Goal: Information Seeking & Learning: Learn about a topic

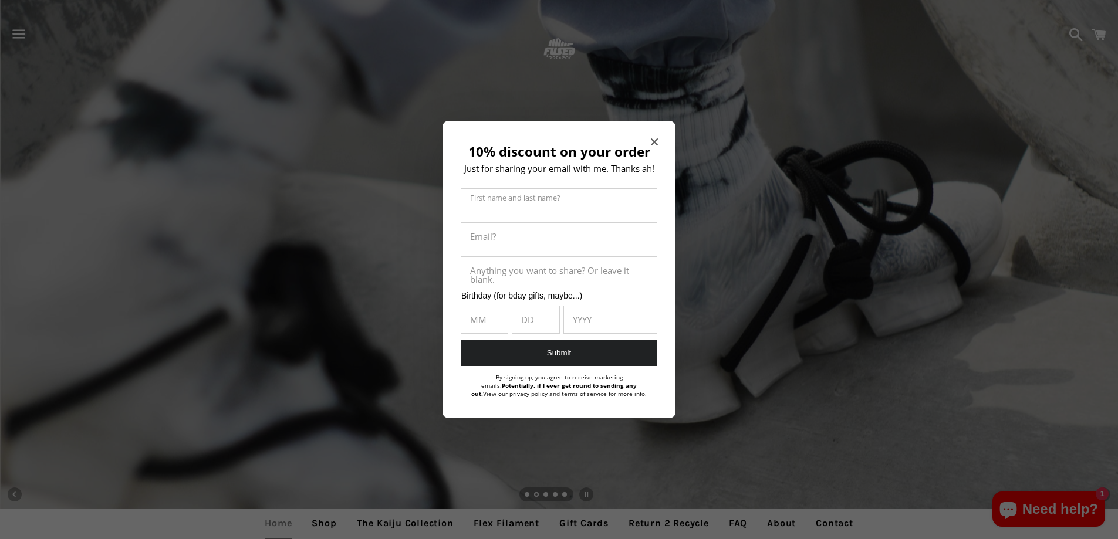
click at [652, 143] on icon "Close modal" at bounding box center [654, 142] width 7 height 7
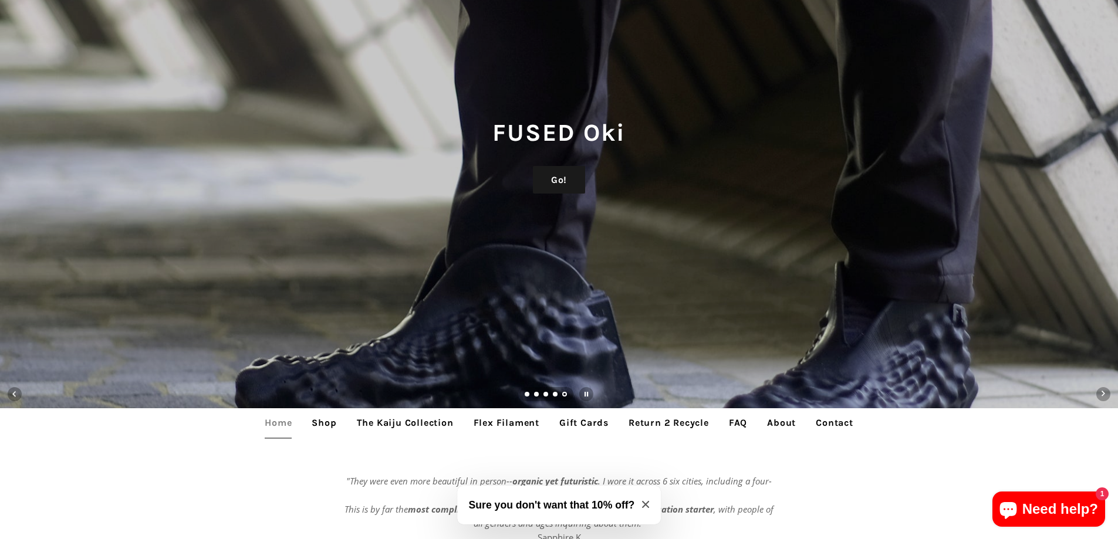
scroll to position [235, 0]
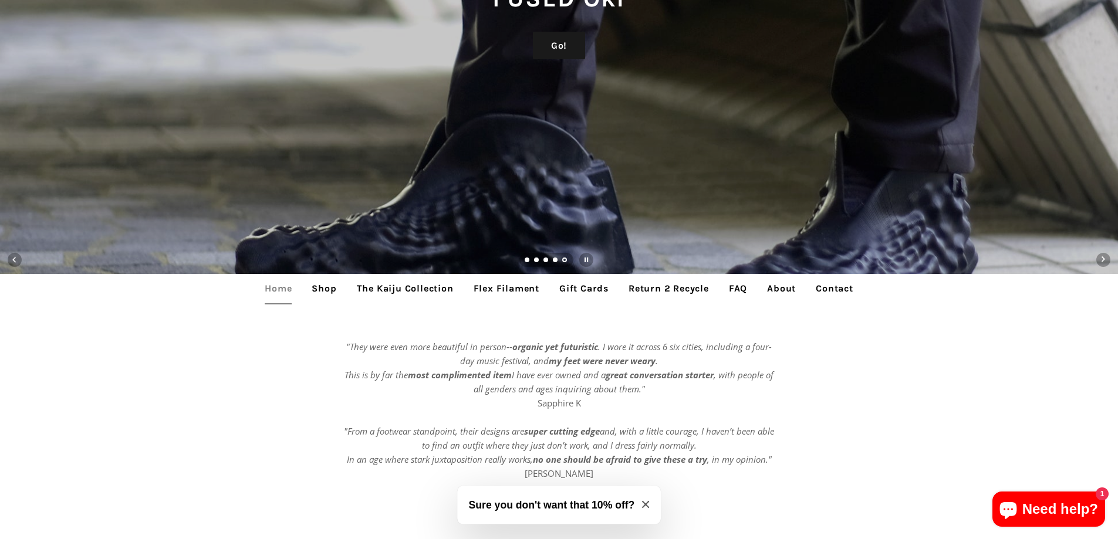
click at [323, 288] on link "Shop" at bounding box center [324, 288] width 42 height 29
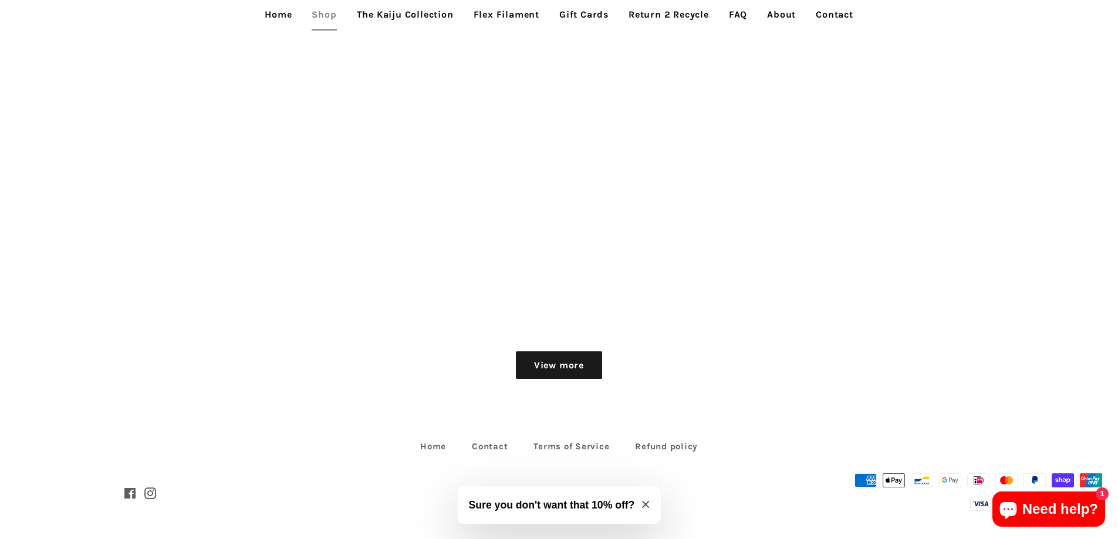
scroll to position [1749, 0]
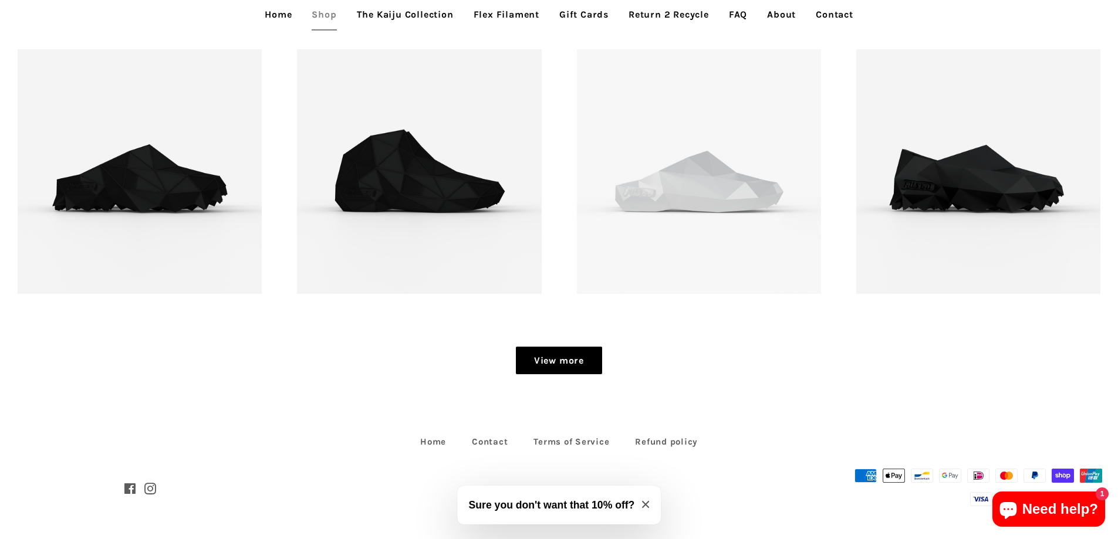
click at [555, 372] on link "View more" at bounding box center [559, 361] width 86 height 28
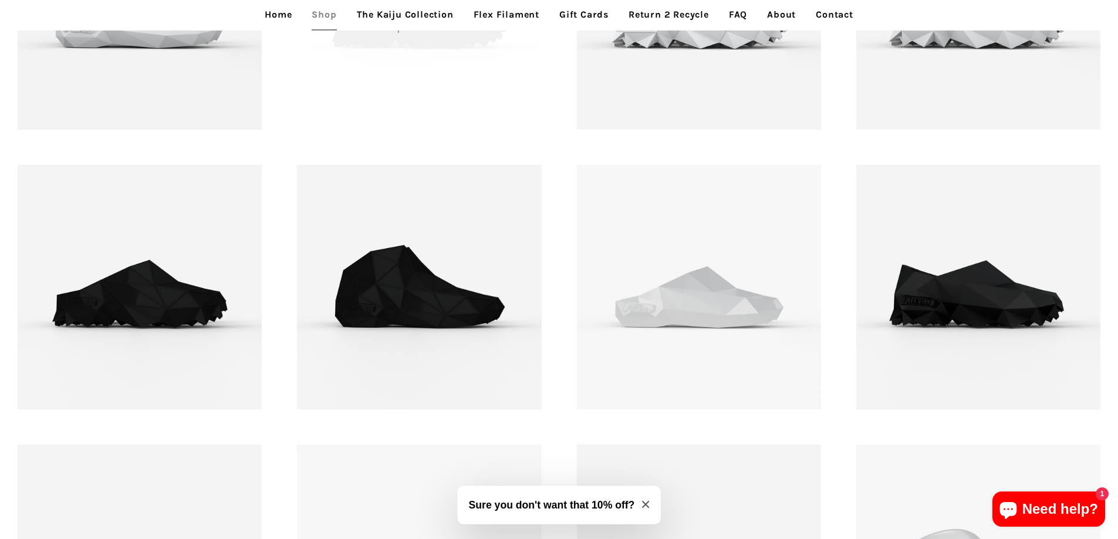
scroll to position [1515, 0]
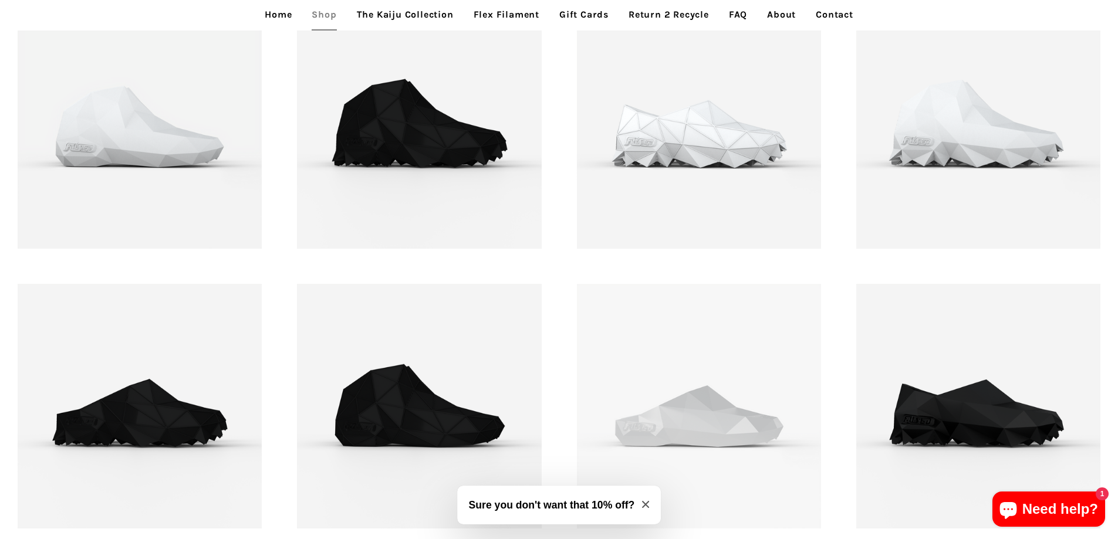
click at [430, 19] on link "The Kaiju Collection" at bounding box center [405, 14] width 114 height 29
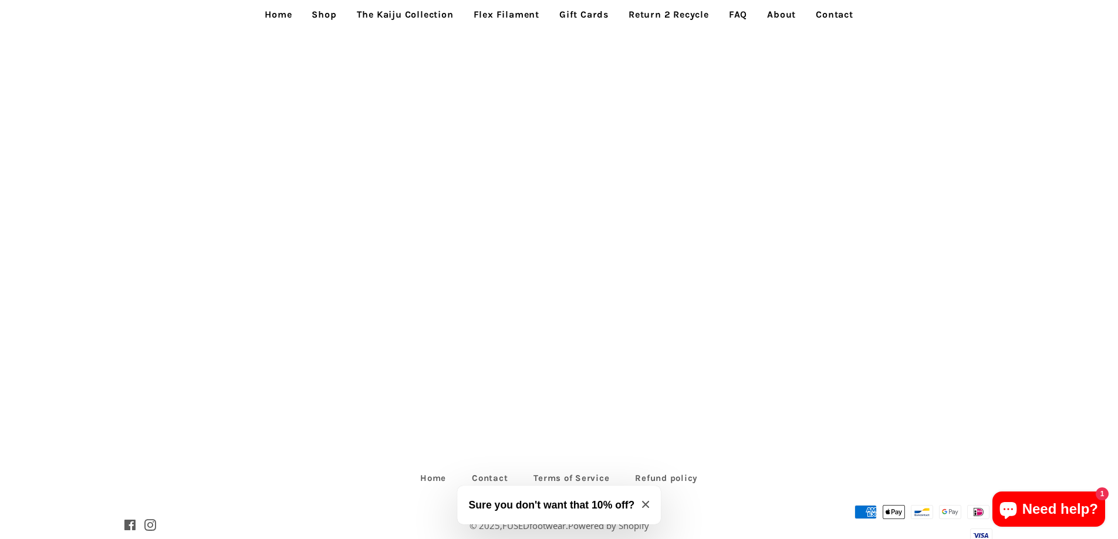
scroll to position [3363, 0]
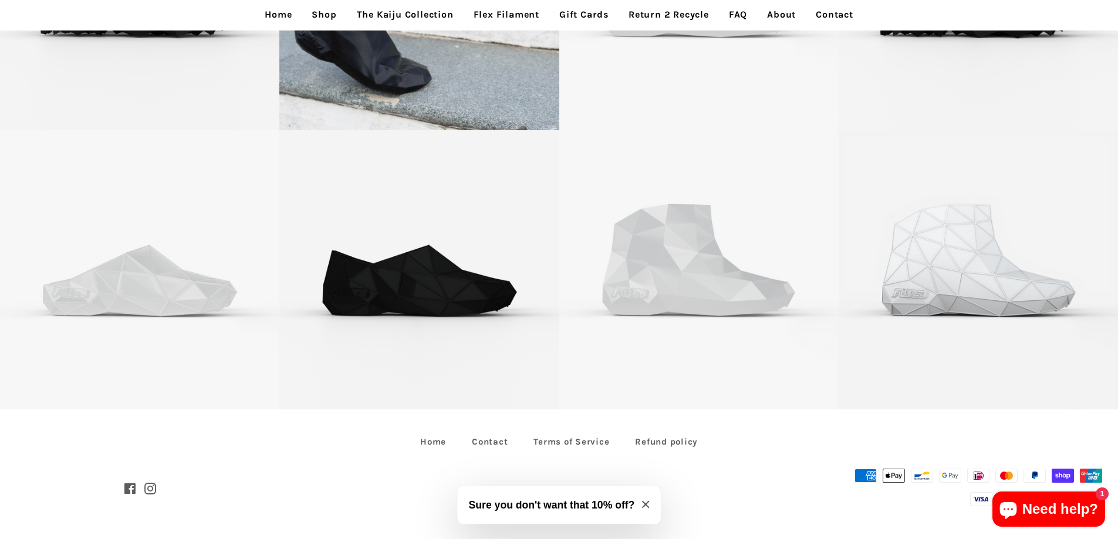
click at [496, 11] on link "Flex Filament" at bounding box center [506, 14] width 83 height 29
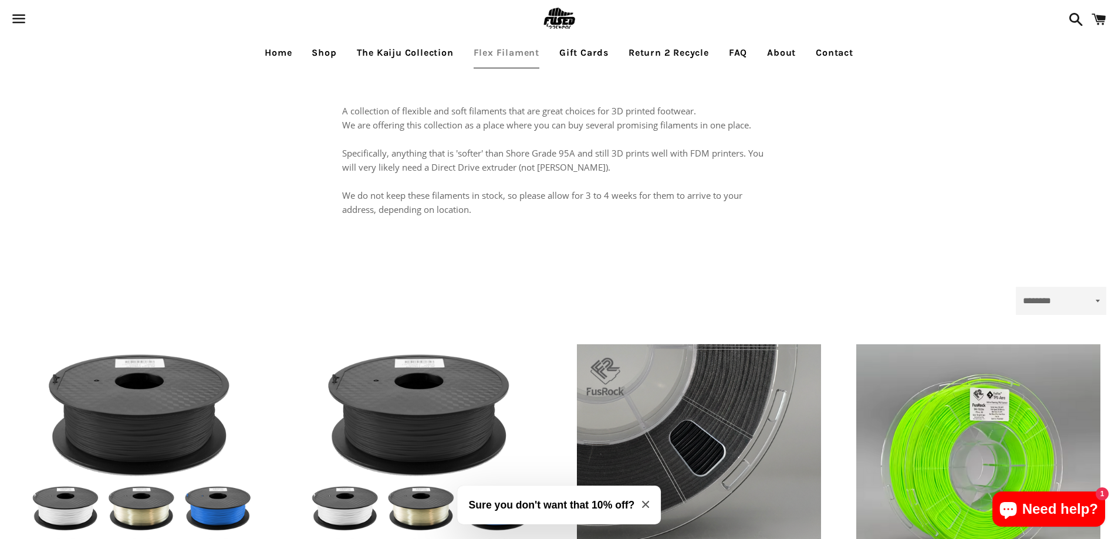
click at [657, 56] on link "Return 2 Recycle" at bounding box center [669, 52] width 98 height 29
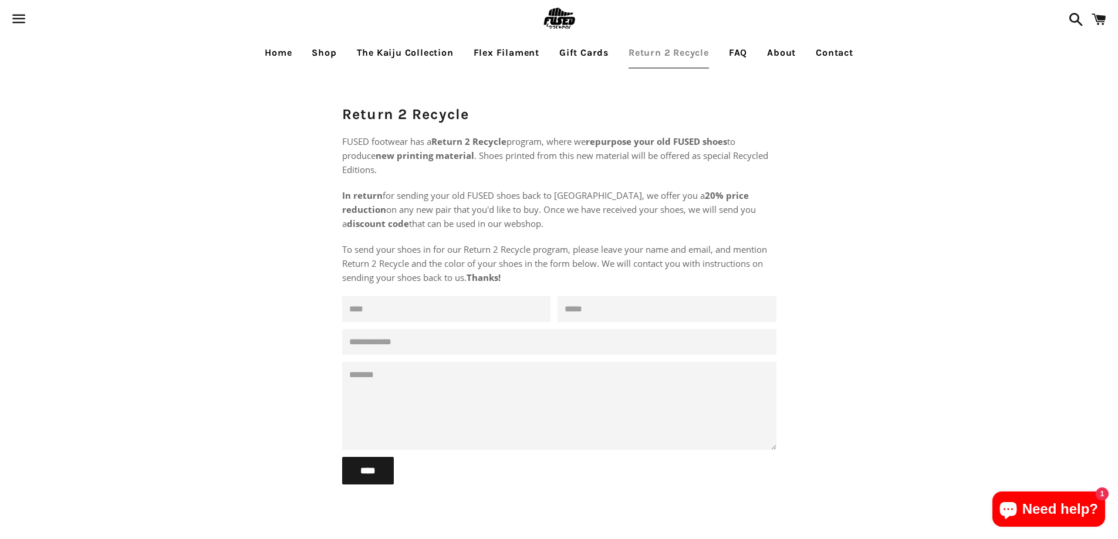
click at [399, 54] on link "The Kaiju Collection" at bounding box center [405, 52] width 114 height 29
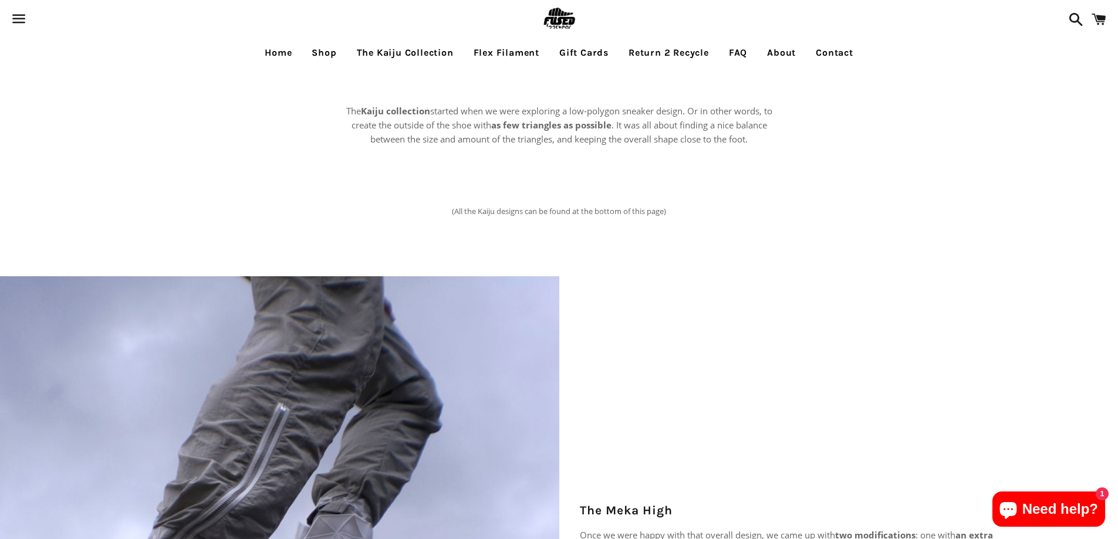
scroll to position [234, 0]
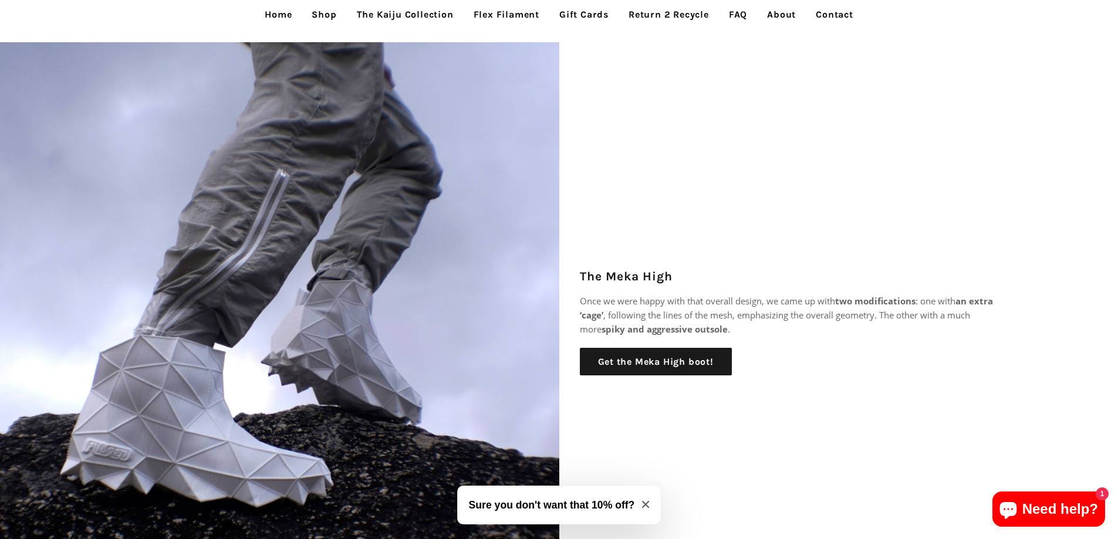
click at [324, 15] on link "Shop" at bounding box center [324, 14] width 42 height 29
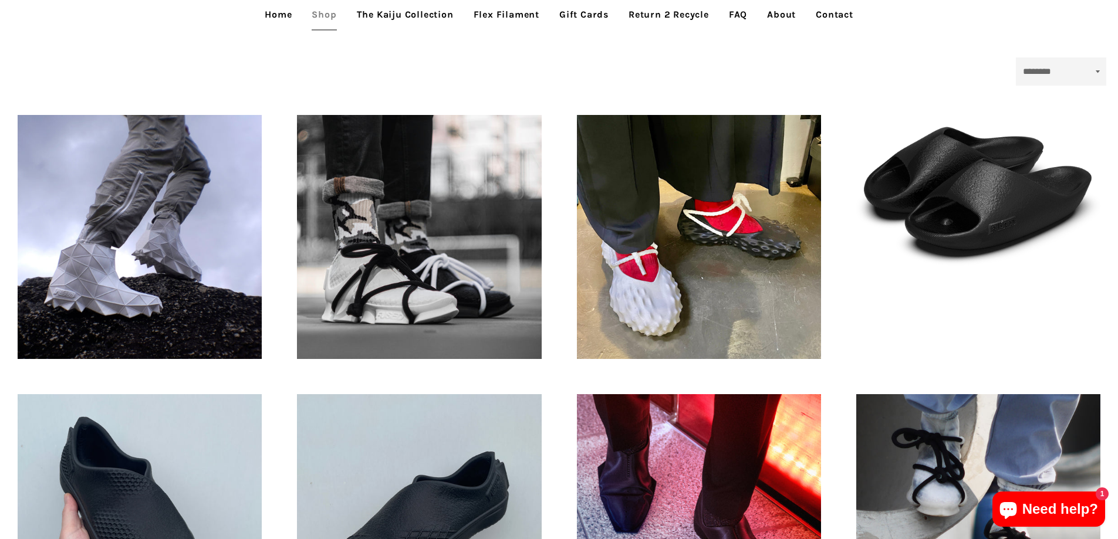
scroll to position [294, 0]
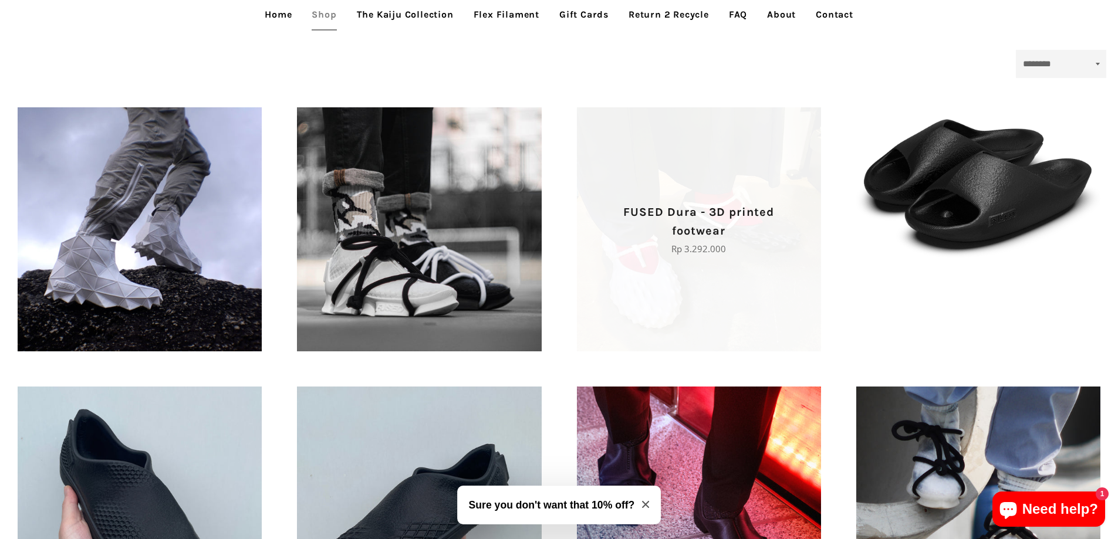
click at [628, 192] on span "FUSED Dura - 3D printed footwear Regular price Rp 3.292.000" at bounding box center [699, 229] width 244 height 244
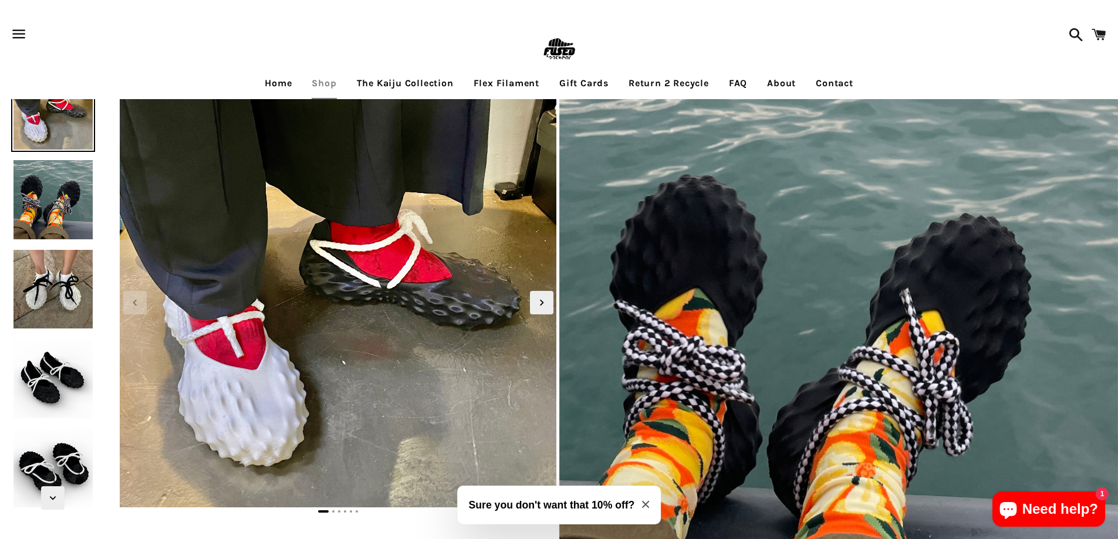
click at [68, 205] on img at bounding box center [52, 199] width 83 height 83
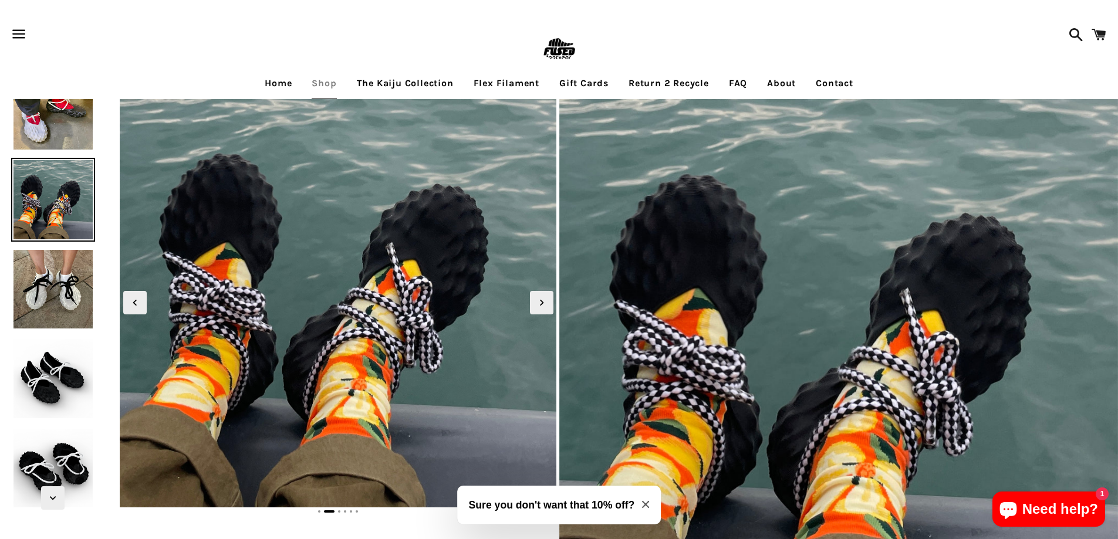
click at [66, 252] on img at bounding box center [52, 289] width 83 height 83
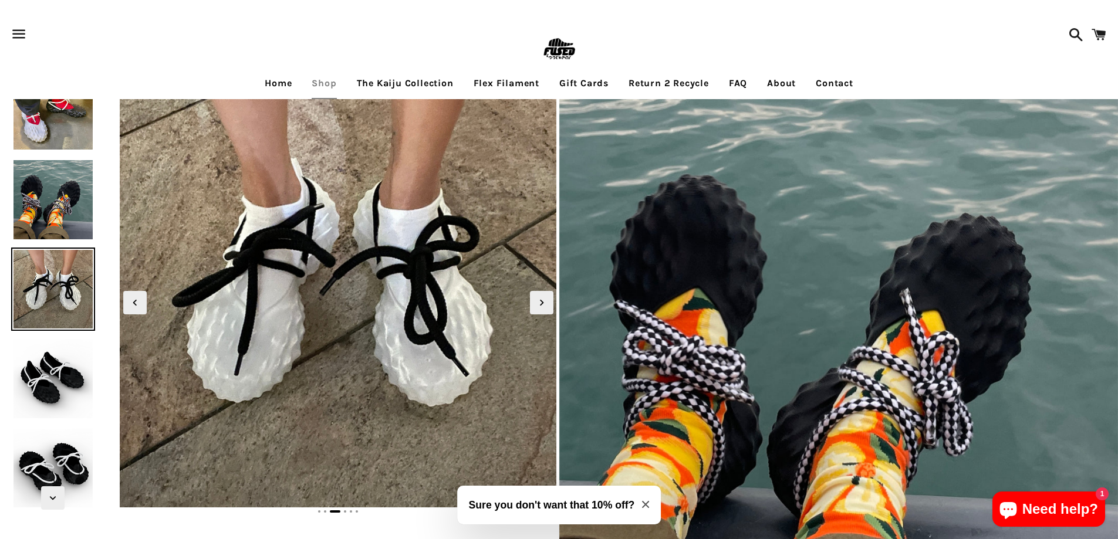
click at [52, 358] on img at bounding box center [52, 378] width 83 height 83
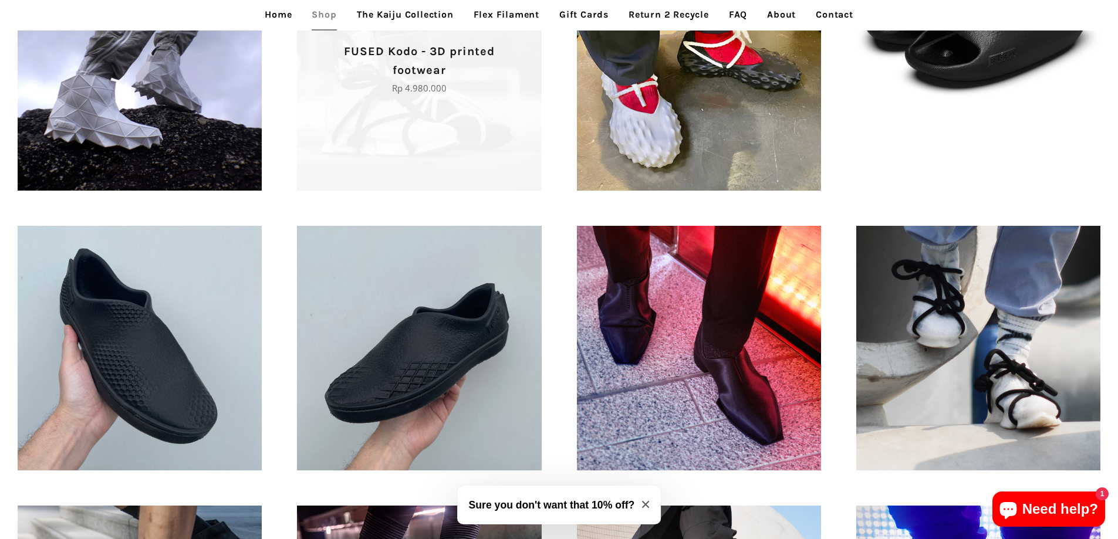
scroll to position [470, 0]
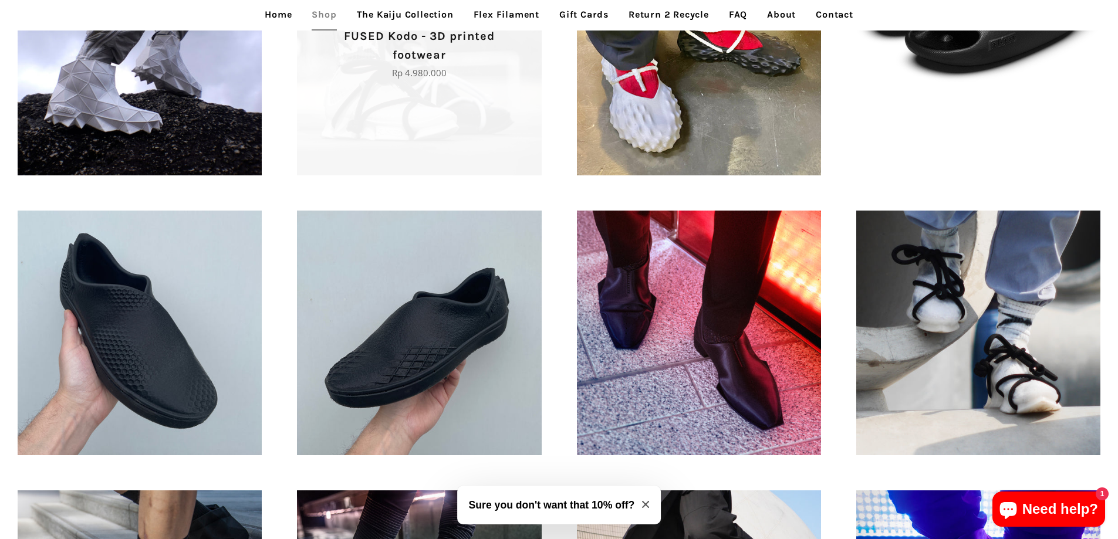
click at [377, 69] on p "Regular price Rp 4.980.000" at bounding box center [419, 73] width 203 height 14
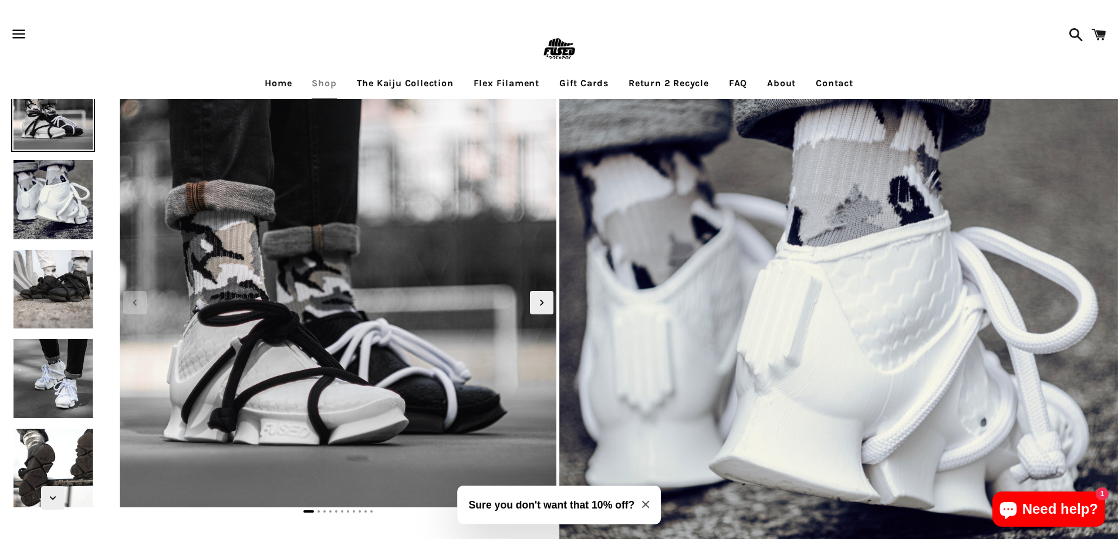
click at [47, 188] on img at bounding box center [52, 199] width 83 height 83
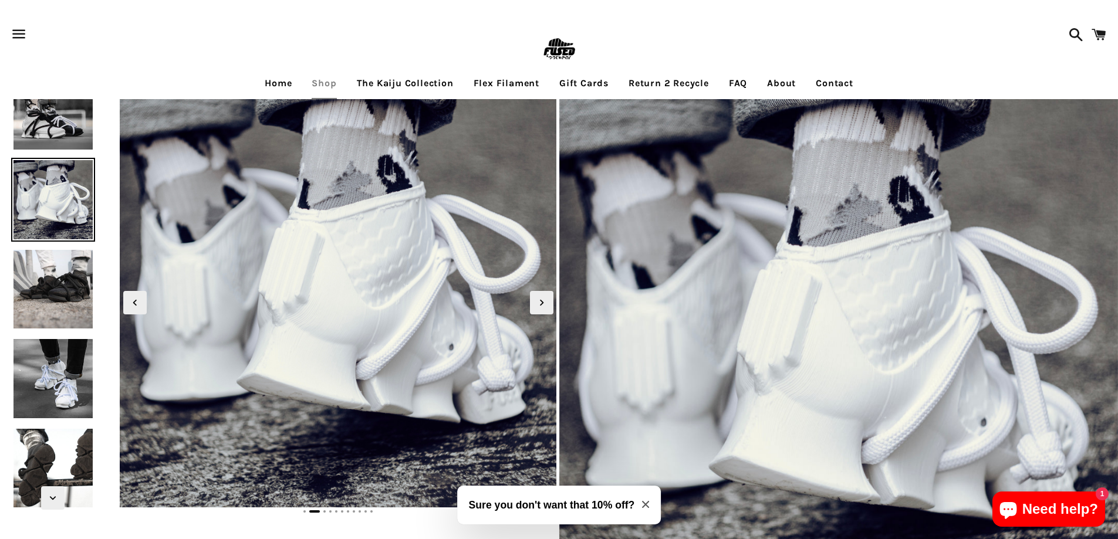
click at [36, 276] on img at bounding box center [52, 289] width 83 height 83
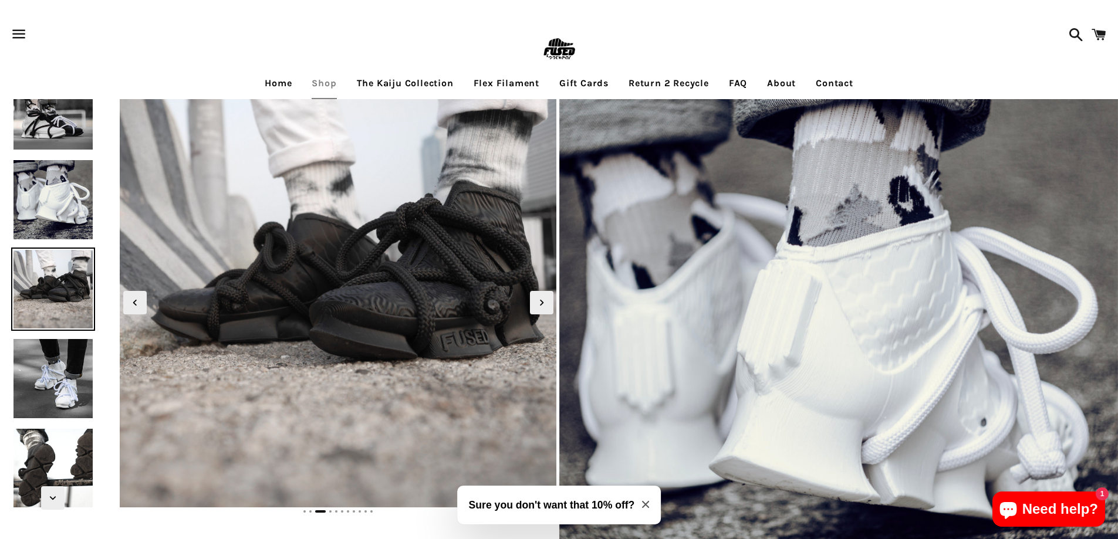
click at [41, 367] on img at bounding box center [52, 378] width 83 height 83
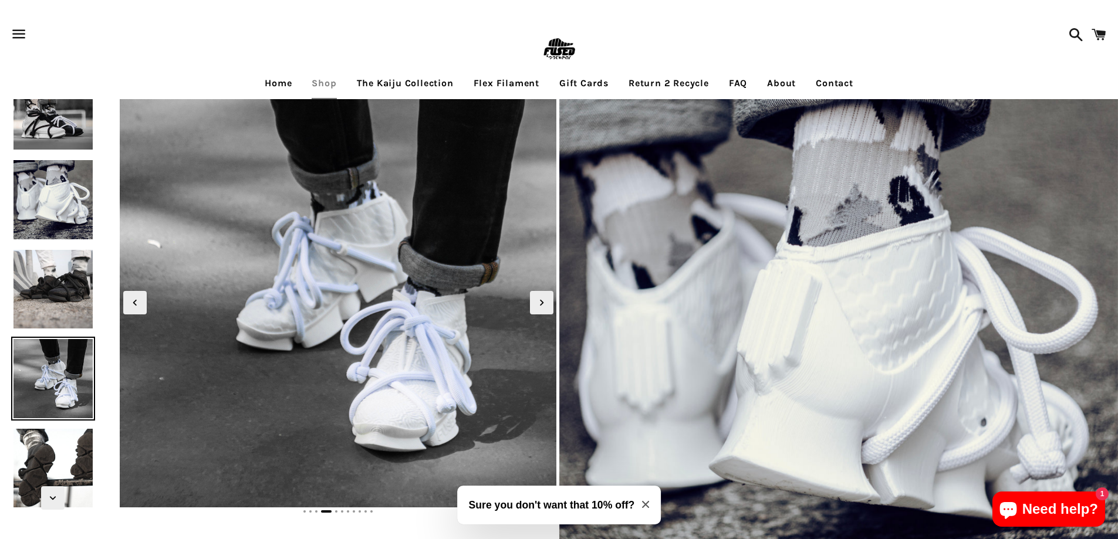
click at [38, 439] on img at bounding box center [52, 468] width 83 height 83
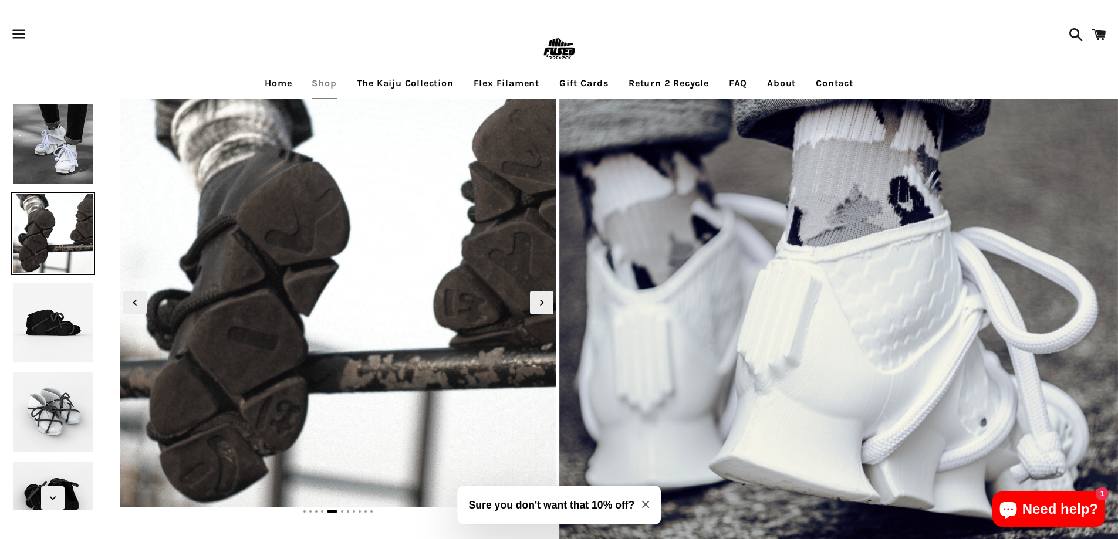
click at [50, 302] on img at bounding box center [52, 322] width 83 height 83
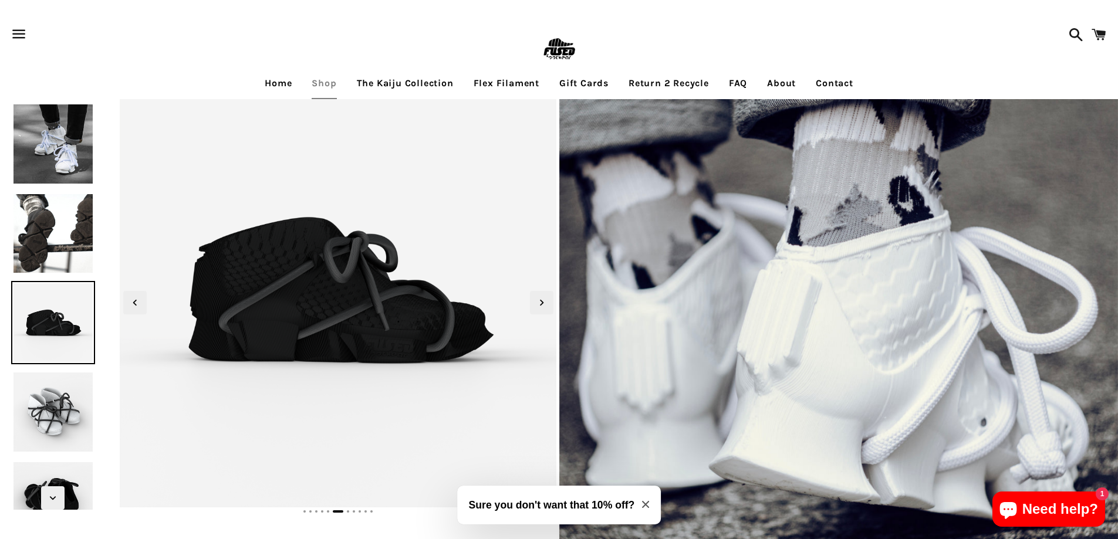
click at [50, 400] on img at bounding box center [52, 411] width 83 height 83
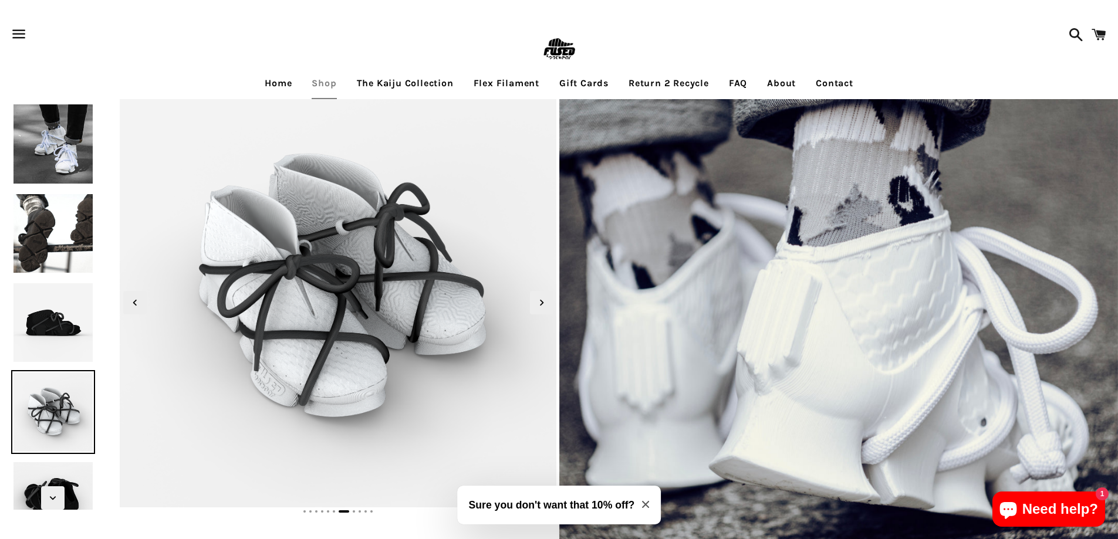
click at [38, 470] on img at bounding box center [52, 501] width 83 height 83
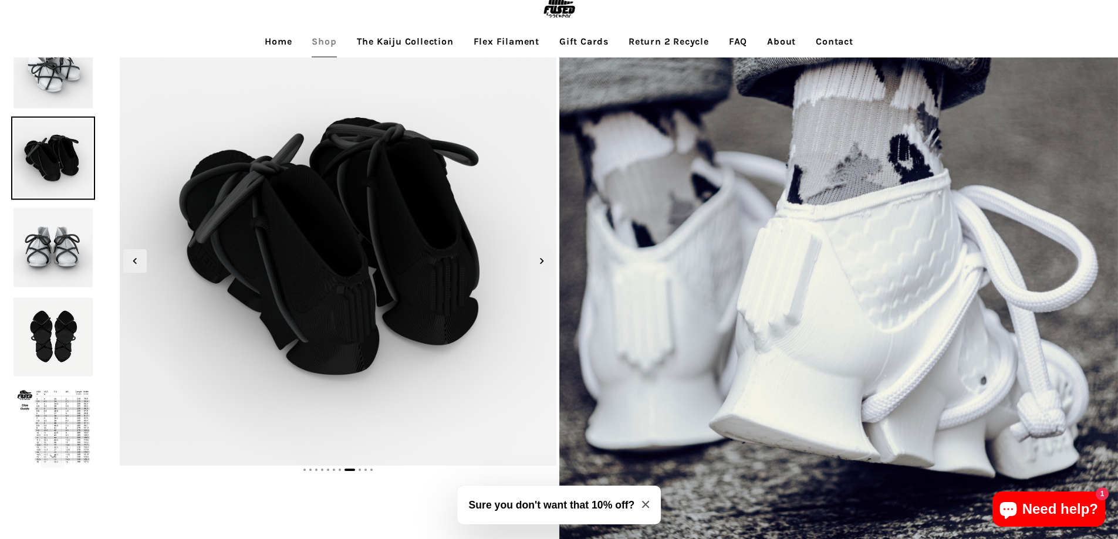
scroll to position [59, 0]
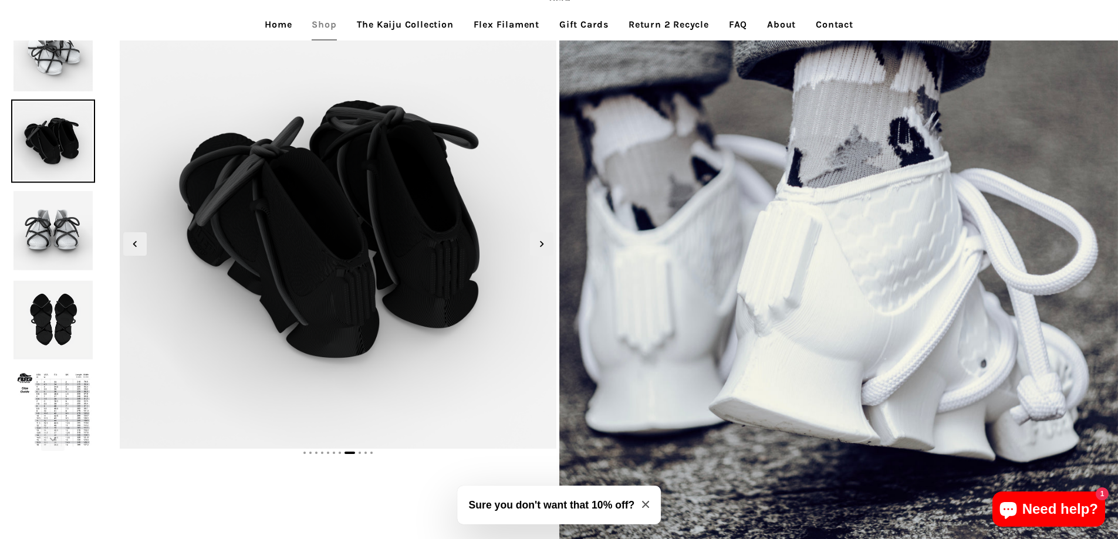
click at [38, 218] on img at bounding box center [52, 230] width 83 height 83
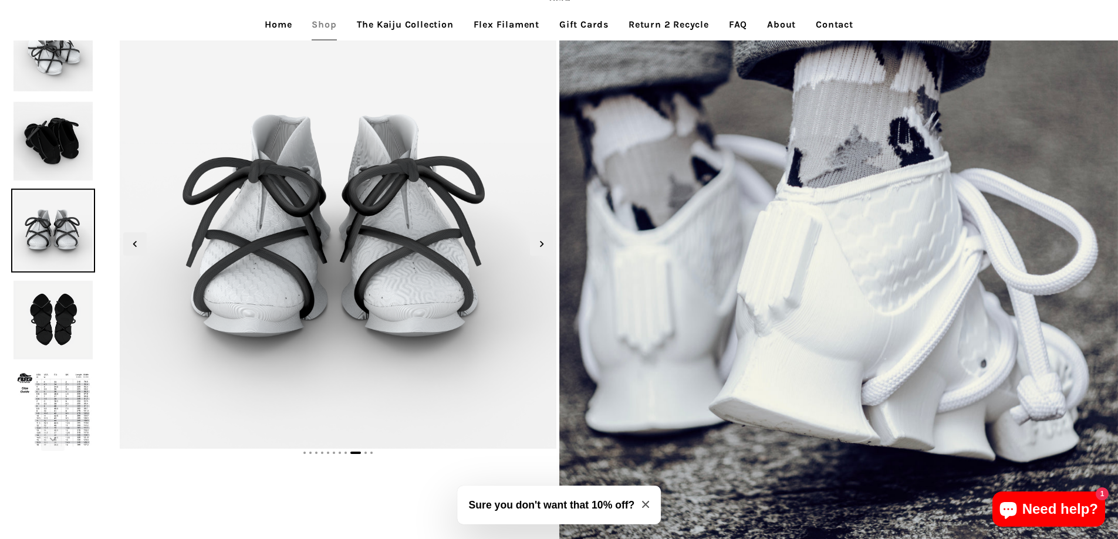
click at [38, 281] on img at bounding box center [52, 319] width 83 height 83
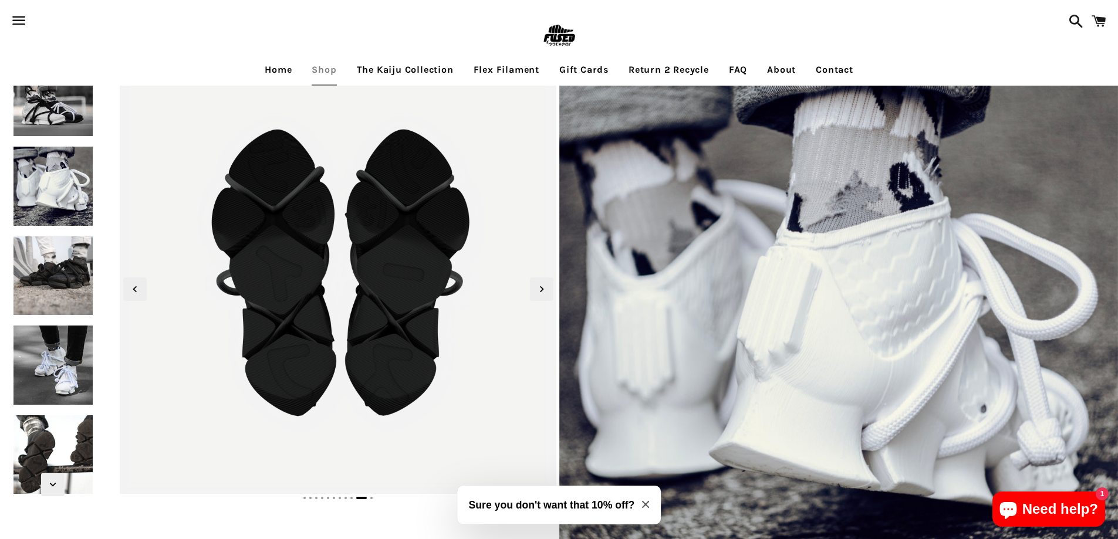
scroll to position [0, 0]
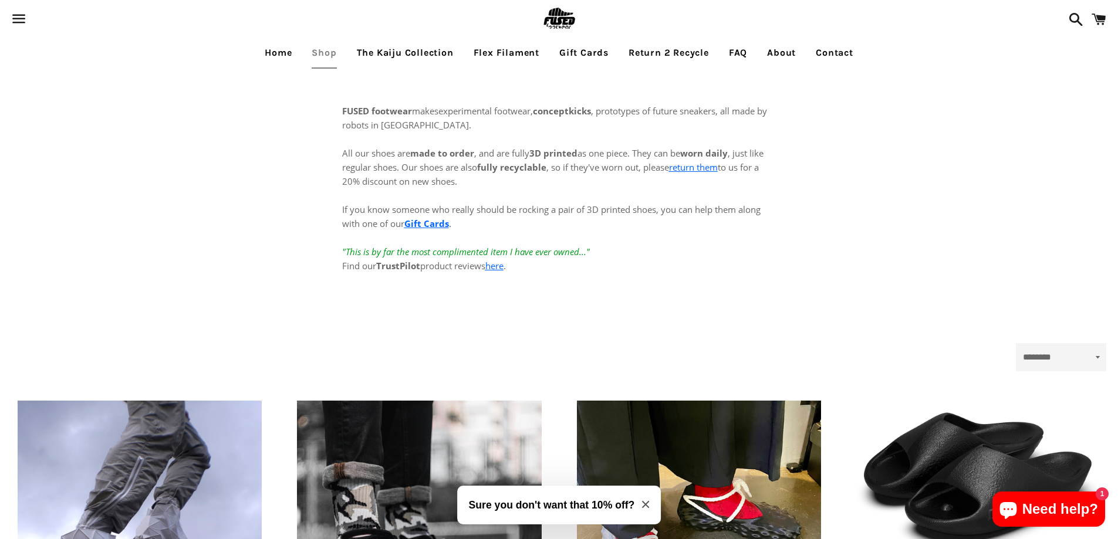
click at [842, 55] on link "Contact" at bounding box center [834, 52] width 55 height 29
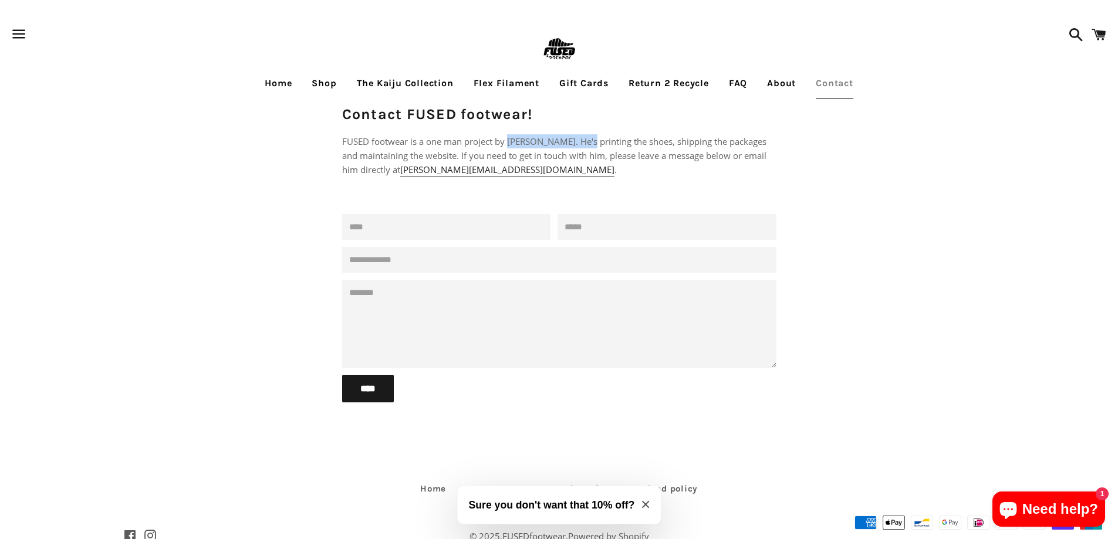
drag, startPoint x: 510, startPoint y: 140, endPoint x: 589, endPoint y: 140, distance: 79.3
click at [589, 140] on p "FUSED footwear is a one man project by [PERSON_NAME]. He's printing the shoes, …" at bounding box center [559, 155] width 434 height 42
click at [382, 81] on link "The Kaiju Collection" at bounding box center [405, 83] width 114 height 29
click at [401, 77] on link "The Kaiju Collection" at bounding box center [405, 83] width 114 height 29
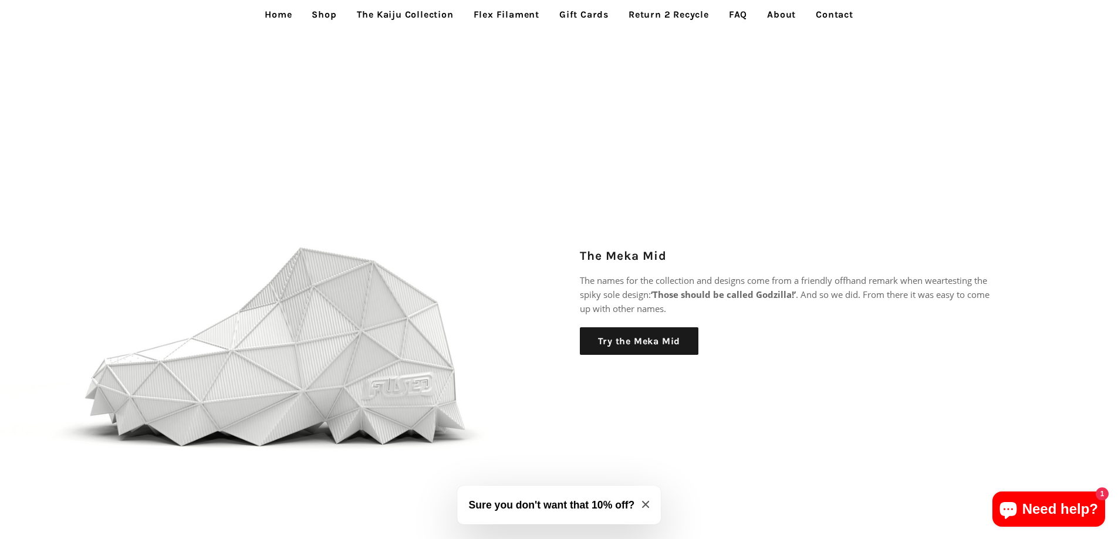
scroll to position [1425, 0]
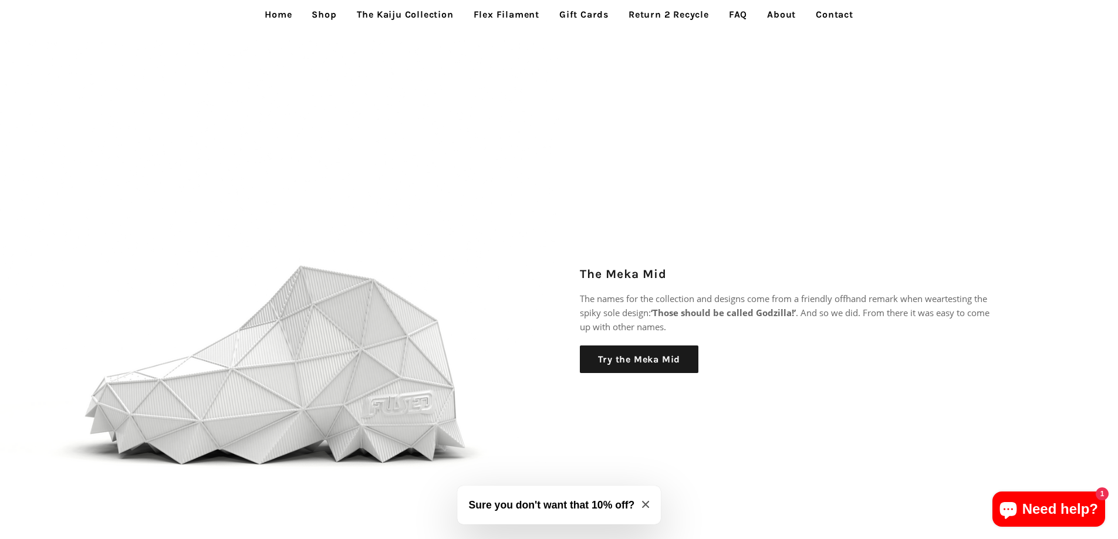
click at [515, 7] on link "Flex Filament" at bounding box center [506, 14] width 83 height 29
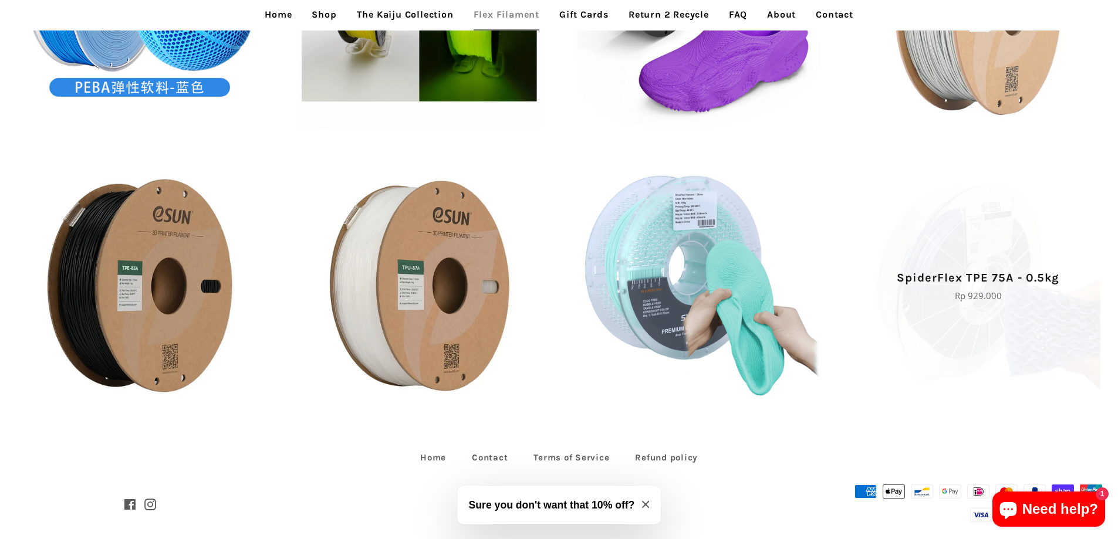
scroll to position [756, 0]
